Goal: Navigation & Orientation: Find specific page/section

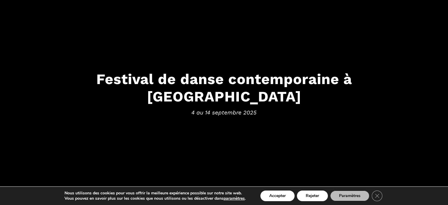
scroll to position [88, 0]
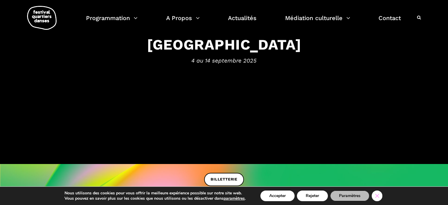
click at [380, 197] on icon "Close GDPR Cookie Banner" at bounding box center [377, 195] width 11 height 9
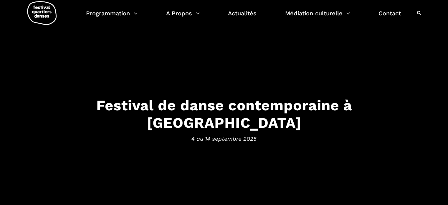
scroll to position [0, 0]
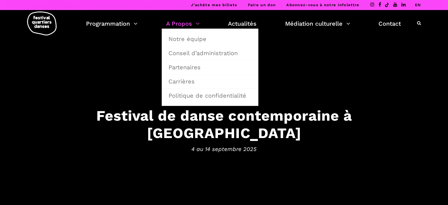
click at [189, 24] on link "A Propos" at bounding box center [183, 24] width 34 height 10
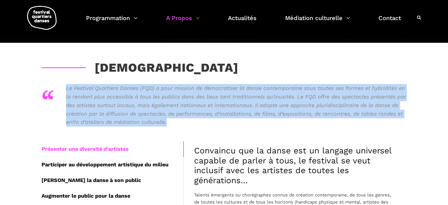
drag, startPoint x: 161, startPoint y: 121, endPoint x: 65, endPoint y: 88, distance: 100.7
click at [65, 88] on div "“ Le Festival Quartiers Danses (FQD) a pour mission de démocratiser la danse co…" at bounding box center [224, 108] width 365 height 48
copy p "Le Festival Quartiers Danses (FQD) a pour mission de démocratiser la danse cont…"
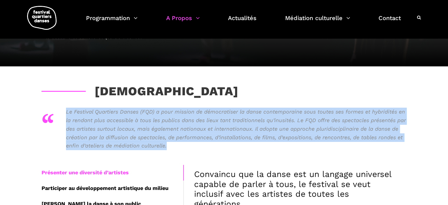
scroll to position [59, 0]
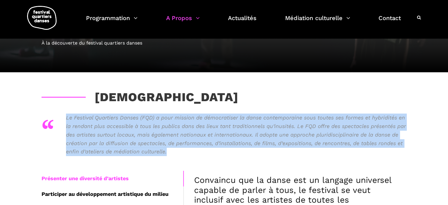
copy p "Le Festival Quartiers Danses (FQD) a pour mission de démocratiser la danse cont…"
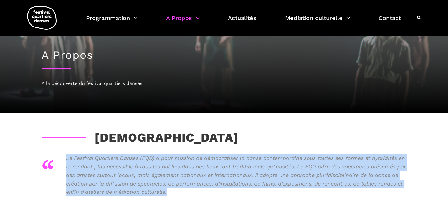
scroll to position [0, 0]
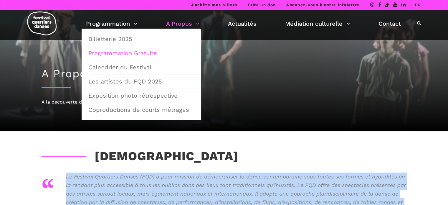
click at [112, 51] on link "Programmation Gratuite" at bounding box center [141, 53] width 113 height 14
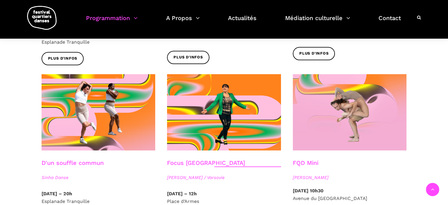
scroll to position [574, 0]
